Goal: Transaction & Acquisition: Obtain resource

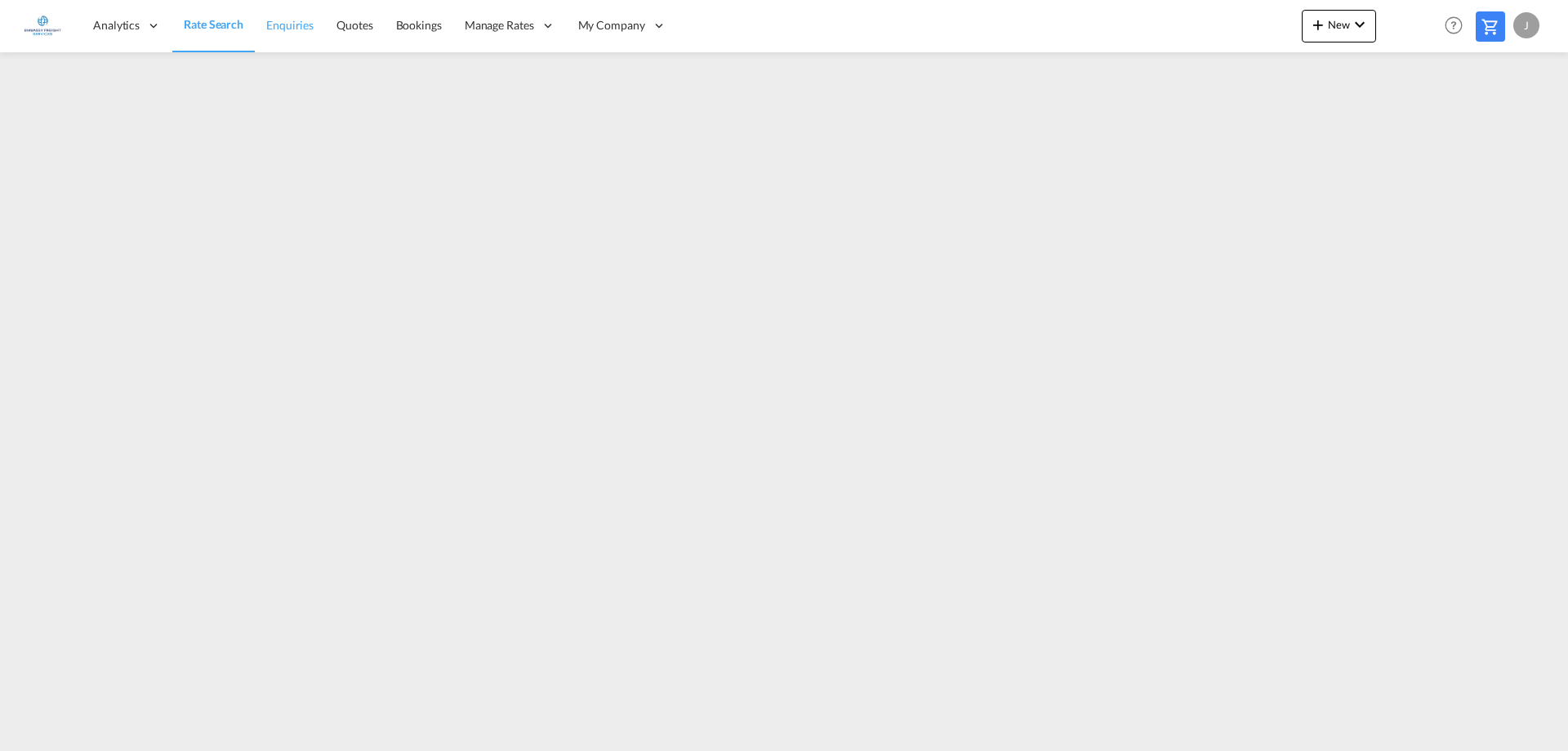
click at [299, 18] on span "Enquiries" at bounding box center [289, 25] width 47 height 14
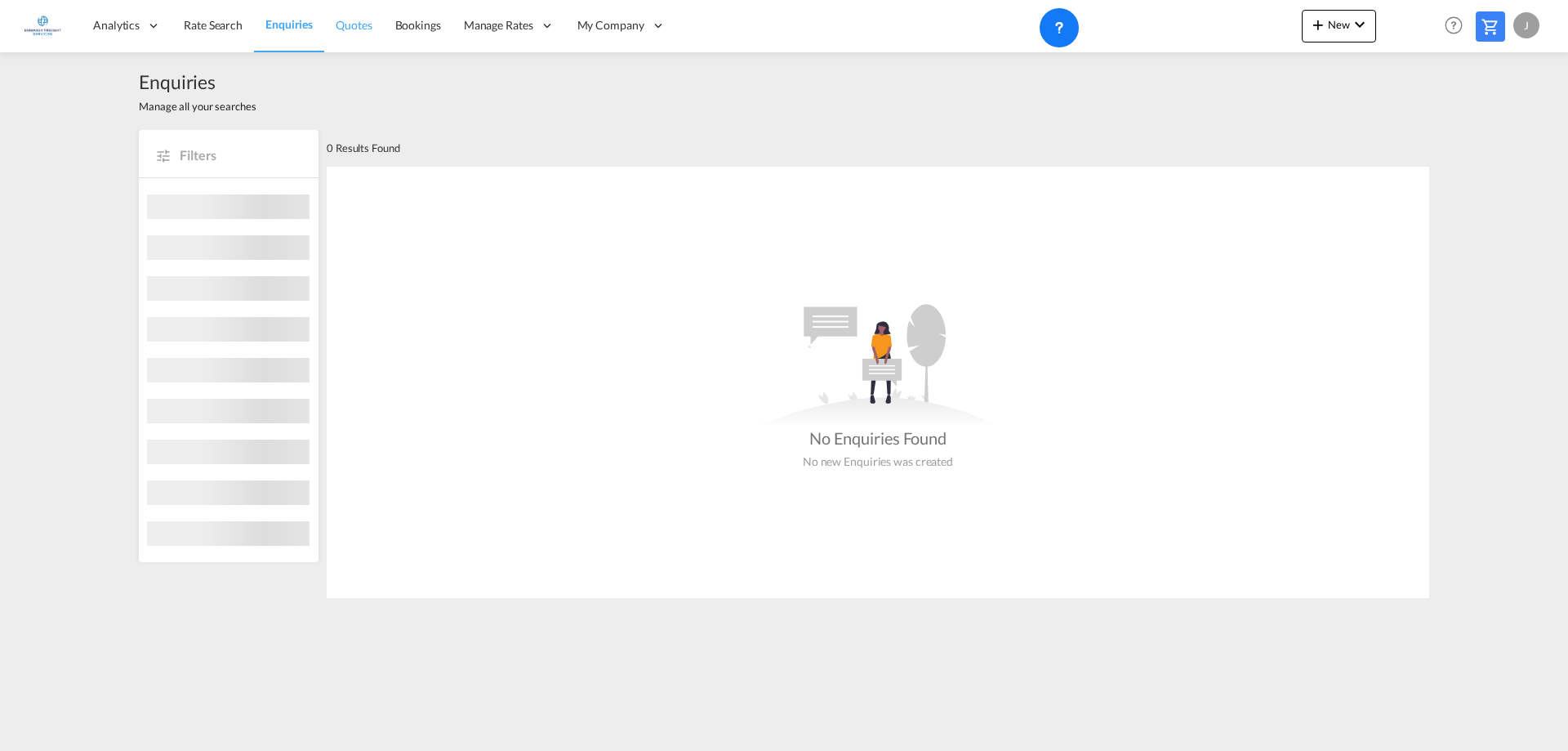
click at [338, 24] on span "Quotes" at bounding box center [353, 25] width 36 height 14
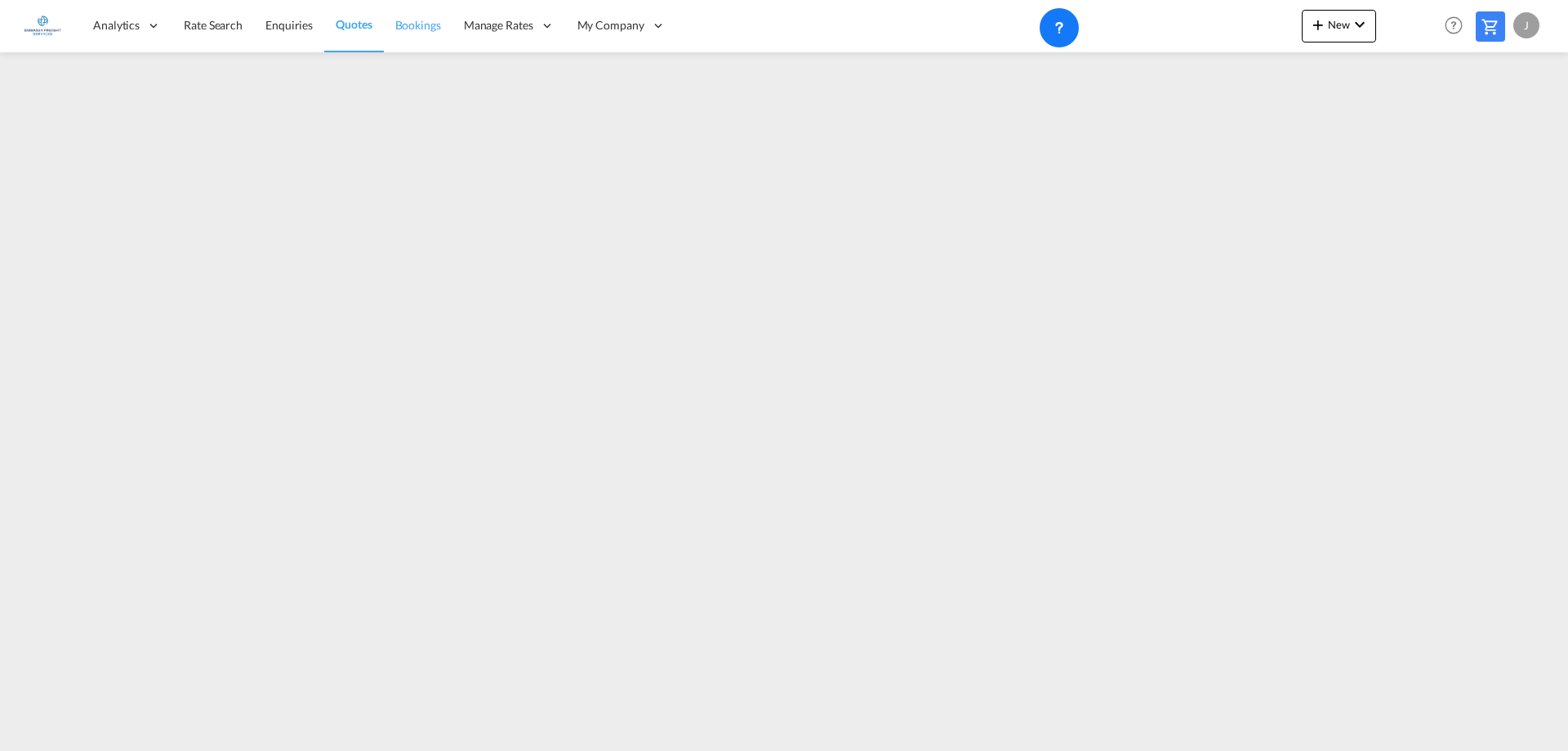
click at [419, 27] on span "Bookings" at bounding box center [419, 25] width 46 height 14
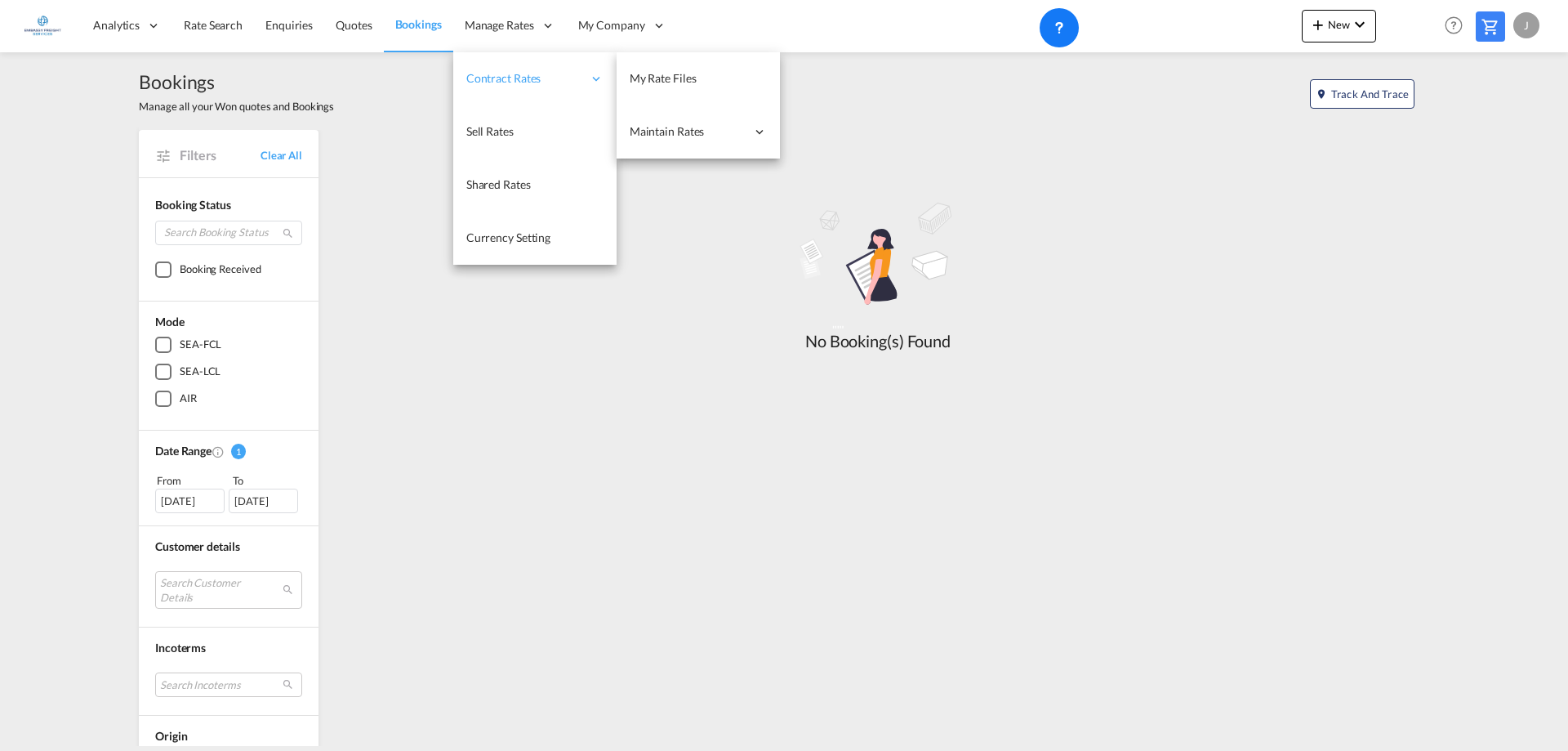
drag, startPoint x: 472, startPoint y: 23, endPoint x: 469, endPoint y: 53, distance: 30.1
click at [472, 24] on span "Manage Rates" at bounding box center [499, 26] width 69 height 17
click at [471, 32] on span "Manage Rates" at bounding box center [499, 26] width 69 height 17
click at [489, 18] on span "Manage Rates" at bounding box center [499, 26] width 69 height 17
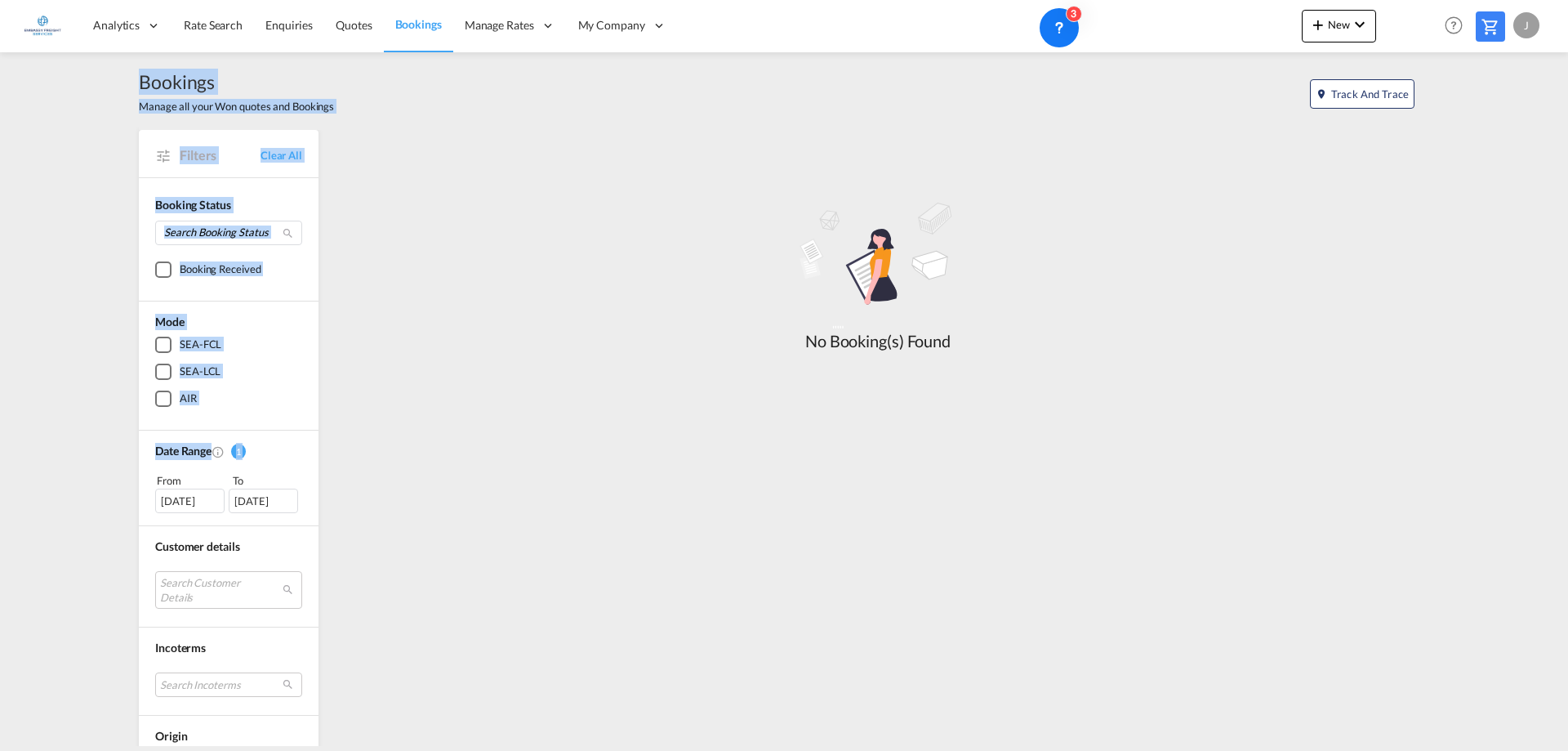
drag, startPoint x: 129, startPoint y: 69, endPoint x: 149, endPoint y: 469, distance: 400.5
click at [149, 469] on div "Bookings Manage all your Won quotes and Bookings Track and Trace Track and Trac…" at bounding box center [784, 562] width 1307 height 1021
click at [112, 446] on div "Bookings Manage all your Won quotes and Bookings Track and Trace Track and Trac…" at bounding box center [784, 399] width 1568 height 694
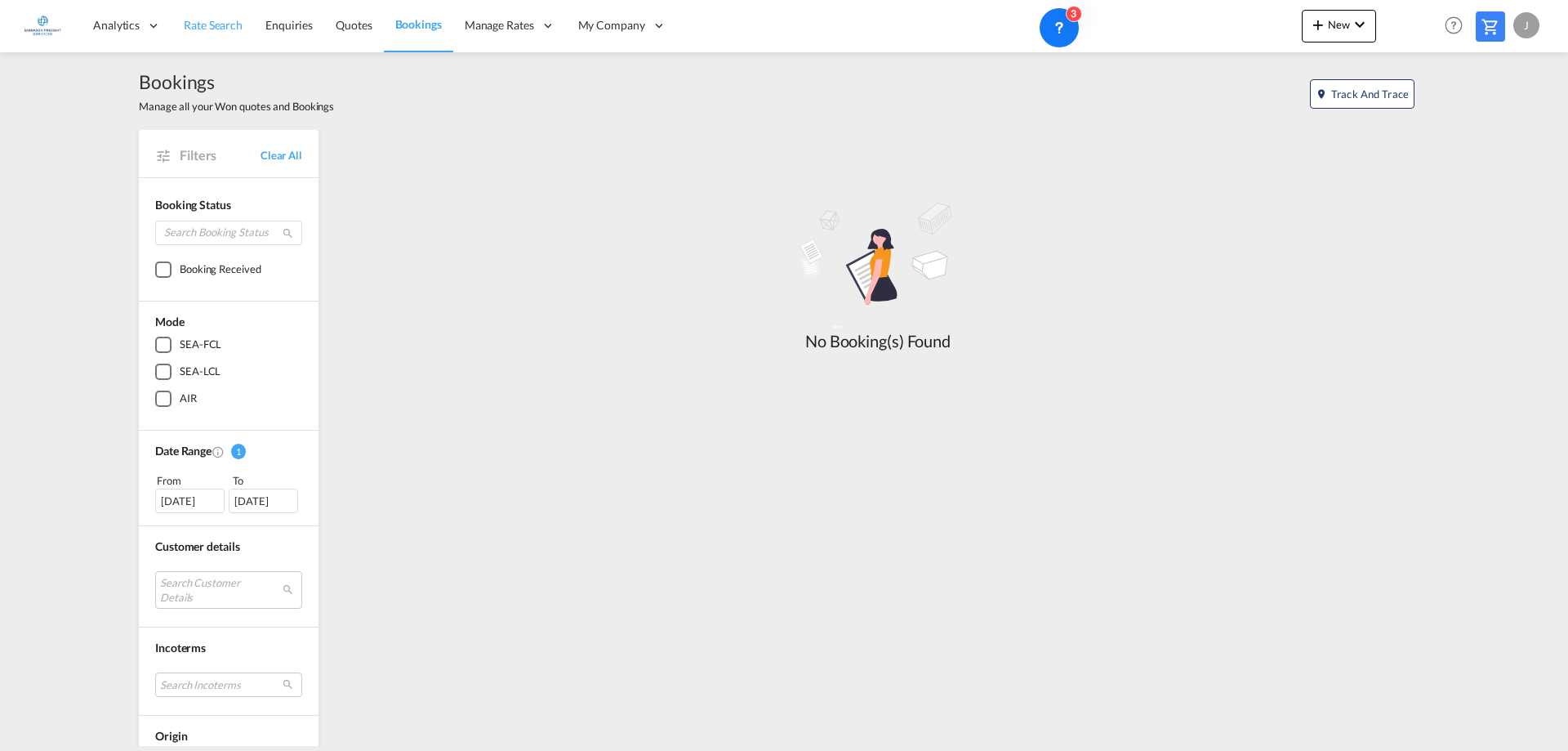
click at [207, 13] on link "Rate Search" at bounding box center [213, 26] width 82 height 53
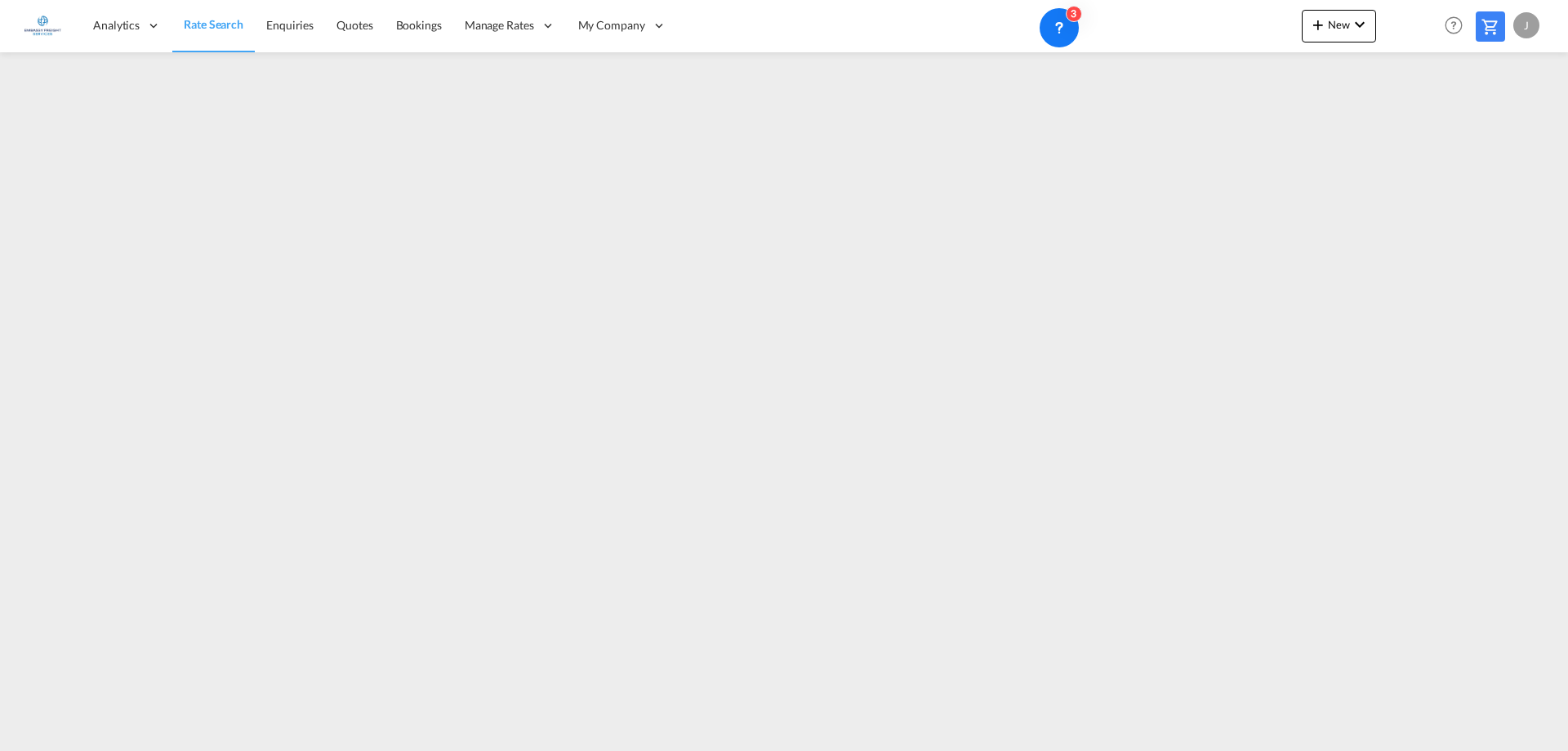
click at [220, 33] on link "Rate Search" at bounding box center [213, 26] width 83 height 53
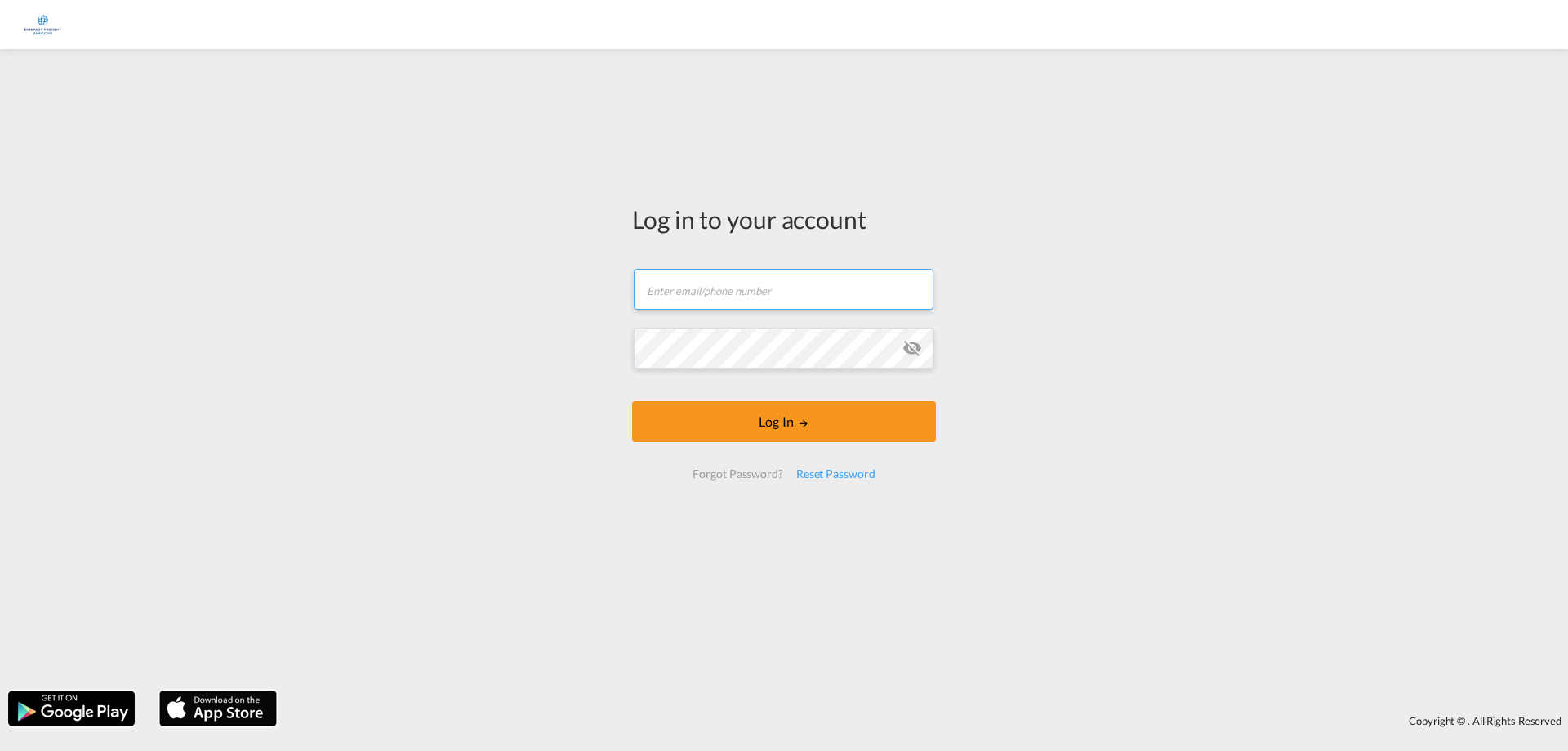
type input "janwillem.walsmit@embassyfreight.nl"
click at [681, 404] on button "Log In" at bounding box center [784, 422] width 304 height 40
